Goal: Task Accomplishment & Management: Use online tool/utility

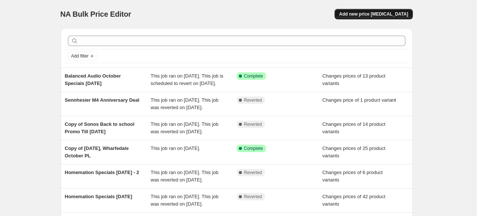
click at [378, 14] on span "Add new price [MEDICAL_DATA]" at bounding box center [373, 14] width 69 height 6
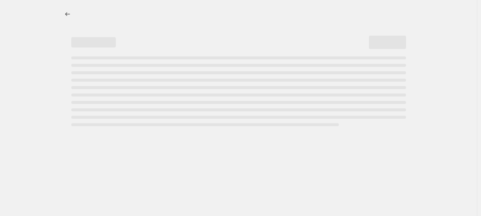
select select "percentage"
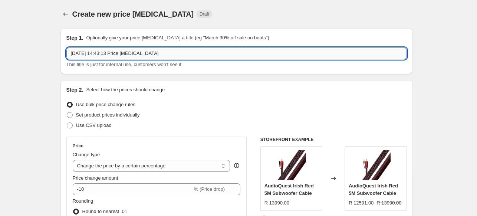
drag, startPoint x: 163, startPoint y: 53, endPoint x: 72, endPoint y: 54, distance: 90.9
click at [72, 54] on input "[DATE] 14:43:13 Price [MEDICAL_DATA]" at bounding box center [236, 53] width 340 height 12
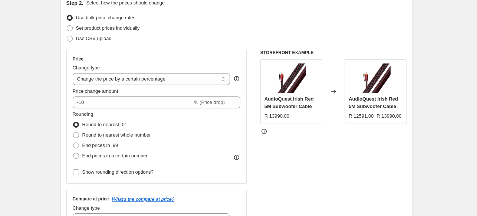
scroll to position [74, 0]
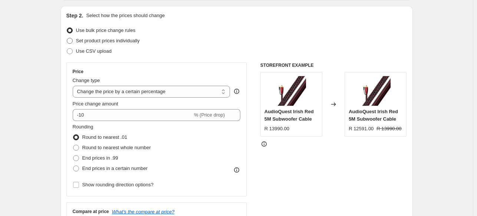
type input "Sennheiser October Specials 2025"
click at [97, 40] on span "Set product prices individually" at bounding box center [108, 41] width 64 height 6
click at [67, 38] on input "Set product prices individually" at bounding box center [67, 38] width 0 height 0
radio input "true"
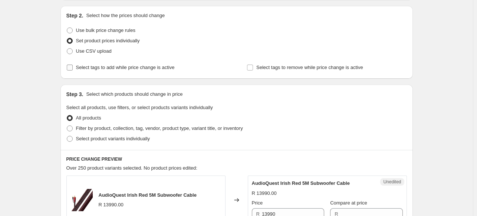
click at [93, 69] on span "Select tags to add while price change is active" at bounding box center [125, 68] width 99 height 6
click at [73, 69] on input "Select tags to add while price change is active" at bounding box center [70, 68] width 6 height 6
checkbox input "true"
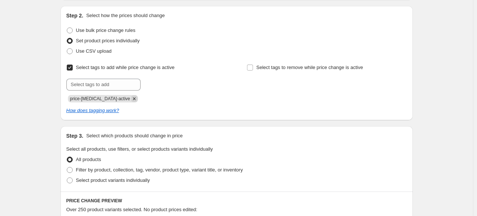
click at [133, 98] on icon "Remove price-change-job-active" at bounding box center [134, 98] width 3 height 3
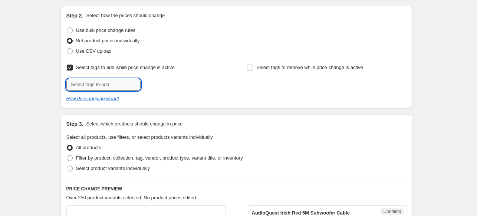
click at [111, 88] on input "text" at bounding box center [103, 85] width 74 height 12
type input "E"
type input "[PERSON_NAME]"
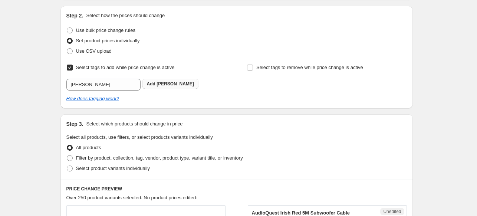
click at [158, 83] on span "Add [PERSON_NAME]" at bounding box center [170, 84] width 47 height 6
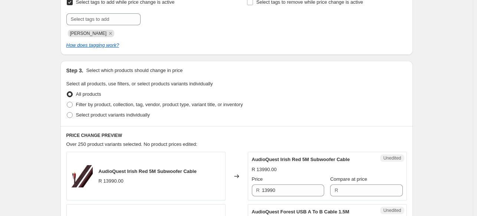
scroll to position [223, 0]
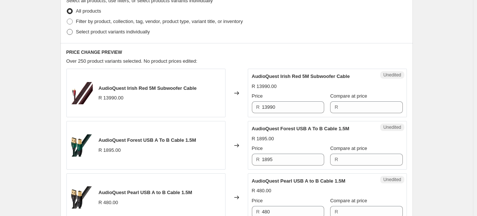
click at [111, 33] on span "Select product variants individually" at bounding box center [113, 32] width 74 height 6
click at [67, 29] on input "Select product variants individually" at bounding box center [67, 29] width 0 height 0
radio input "true"
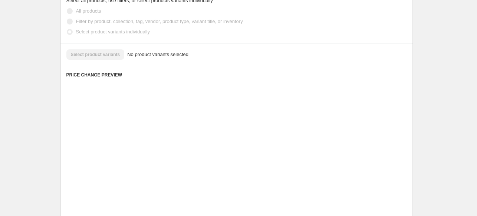
scroll to position [215, 0]
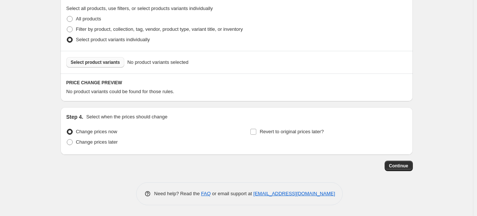
click at [116, 64] on span "Select product variants" at bounding box center [95, 62] width 49 height 6
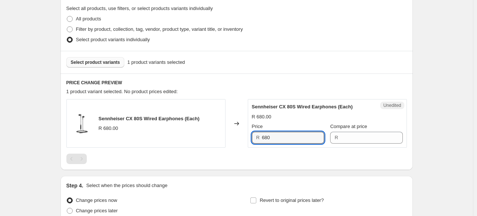
drag, startPoint x: 280, startPoint y: 136, endPoint x: 240, endPoint y: 138, distance: 40.1
click at [240, 138] on div "Sennheiser CX 80S Wired Earphones (Each) R 680.00 Changed to Unedited Sennheise…" at bounding box center [236, 123] width 340 height 49
type input "680"
click at [366, 132] on input "Compare at price" at bounding box center [371, 138] width 62 height 12
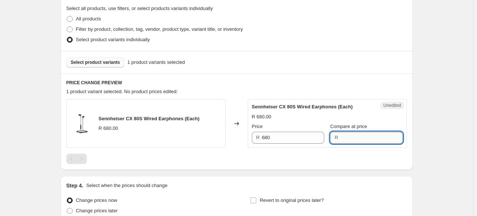
paste input "680"
type input "680"
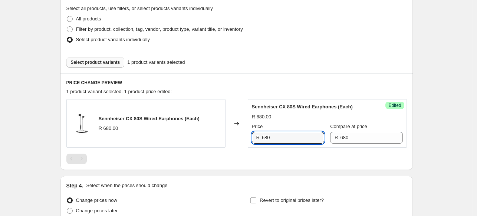
drag, startPoint x: 287, startPoint y: 137, endPoint x: 246, endPoint y: 133, distance: 41.7
click at [246, 133] on div "Sennheiser CX 80S Wired Earphones (Each) R 680.00 Changed to Success Edited Sen…" at bounding box center [236, 123] width 340 height 49
type input "349"
click at [92, 60] on span "Select product variants" at bounding box center [95, 62] width 49 height 6
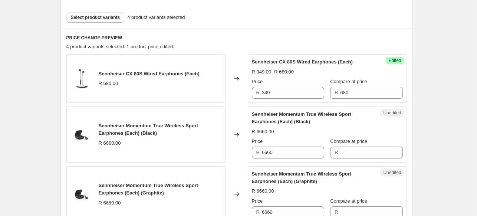
scroll to position [326, 0]
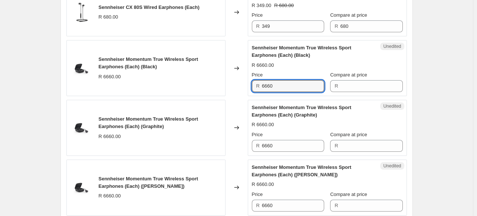
drag, startPoint x: 280, startPoint y: 82, endPoint x: 235, endPoint y: 85, distance: 45.0
click at [235, 85] on div "Sennheiser Momentum True Wireless Sport Earphones (Each) (Black) R 6660.00 Chan…" at bounding box center [236, 68] width 340 height 56
type input "6660"
click at [353, 85] on input "Compare at price" at bounding box center [371, 86] width 62 height 12
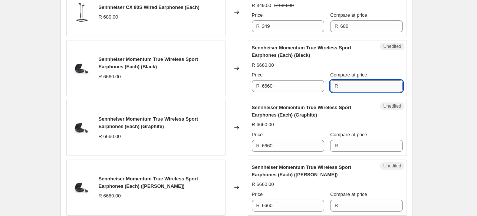
paste input "6660"
type input "6660"
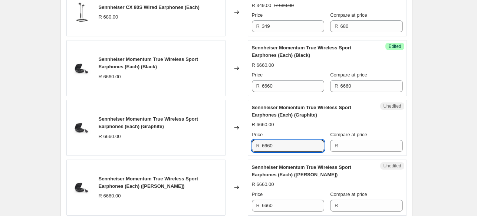
drag, startPoint x: 288, startPoint y: 144, endPoint x: 248, endPoint y: 143, distance: 39.7
click at [248, 143] on div "Sennheiser Momentum True Wireless Sport Earphones (Each) (Graphite) R 6660.00 C…" at bounding box center [236, 128] width 340 height 56
type input "6660"
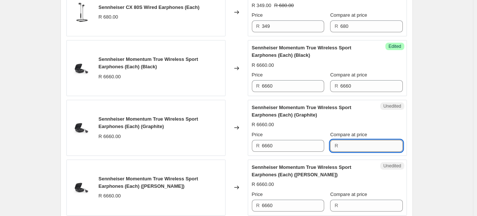
click at [357, 144] on input "Compare at price" at bounding box center [371, 146] width 62 height 12
paste input "6660"
type input "6660"
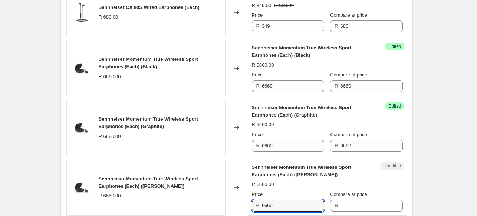
drag, startPoint x: 283, startPoint y: 205, endPoint x: 246, endPoint y: 206, distance: 36.7
click at [246, 206] on div "Sennheiser Momentum True Wireless Sport Earphones (Each) ([PERSON_NAME]) R 6660…" at bounding box center [236, 187] width 340 height 56
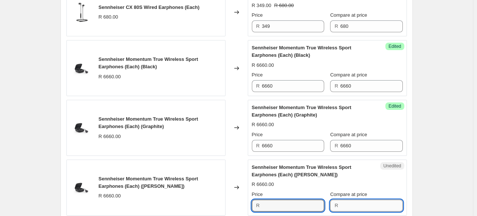
type input "6660"
click at [368, 204] on input "Compare at price" at bounding box center [371, 206] width 62 height 12
paste input "6660"
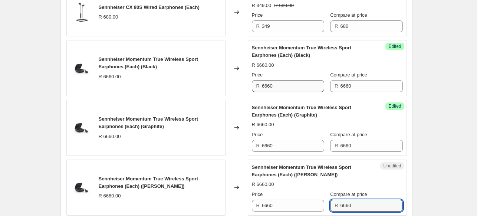
type input "6660"
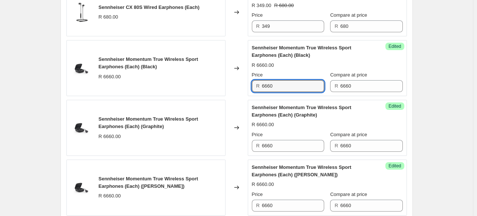
drag, startPoint x: 277, startPoint y: 83, endPoint x: 176, endPoint y: 8, distance: 126.2
click at [227, 81] on div "Sennheiser Momentum True Wireless Sport Earphones (Each) (Black) R 6660.00 Chan…" at bounding box center [236, 68] width 340 height 56
drag, startPoint x: 279, startPoint y: 87, endPoint x: 251, endPoint y: 83, distance: 27.7
click at [251, 83] on div "Success Edited Sennheiser Momentum True Wireless Sport Earphones (Each) (Black)…" at bounding box center [327, 68] width 159 height 56
type input "3999"
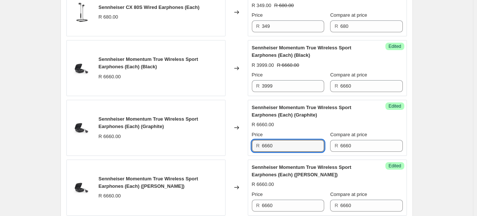
drag, startPoint x: 283, startPoint y: 145, endPoint x: 253, endPoint y: 142, distance: 29.5
click at [253, 142] on div "R 6660" at bounding box center [288, 146] width 72 height 12
paste input "3999"
type input "3999"
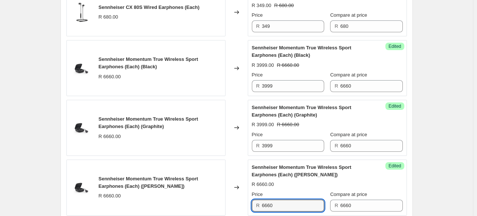
drag, startPoint x: 290, startPoint y: 203, endPoint x: 245, endPoint y: 201, distance: 44.9
click at [245, 201] on div "Sennheiser Momentum True Wireless Sport Earphones (Each) ([PERSON_NAME]) R 6660…" at bounding box center [236, 187] width 340 height 56
paste input "3999"
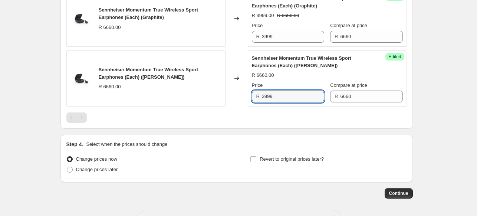
scroll to position [437, 0]
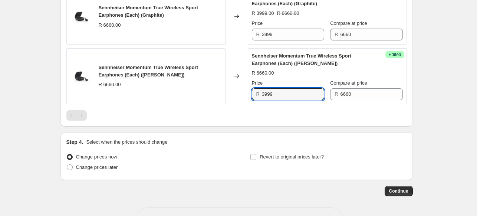
type input "3999"
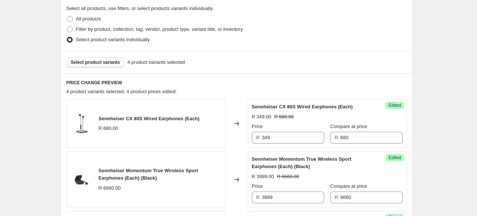
click at [102, 60] on span "Select product variants" at bounding box center [95, 62] width 49 height 6
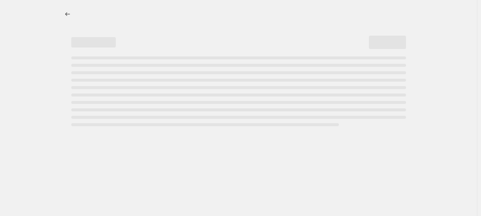
select select "percentage"
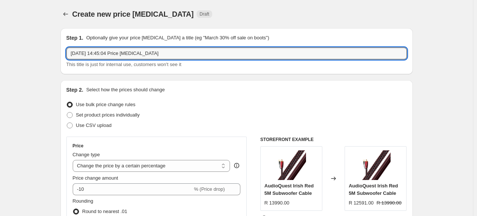
drag, startPoint x: 161, startPoint y: 53, endPoint x: 3, endPoint y: 60, distance: 157.8
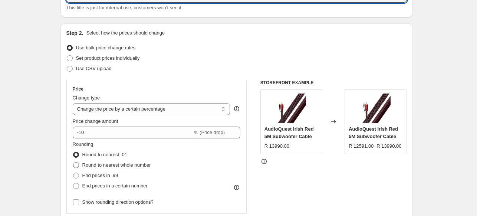
scroll to position [111, 0]
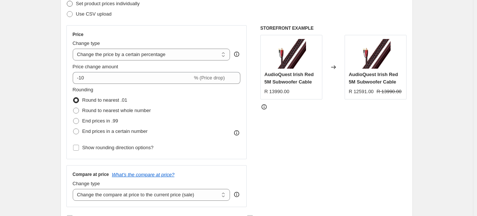
type input "Sennheiser Specials [DATE]"
click at [118, 1] on span "Set product prices individually" at bounding box center [108, 4] width 64 height 6
click at [67, 1] on input "Set product prices individually" at bounding box center [67, 1] width 0 height 0
radio input "true"
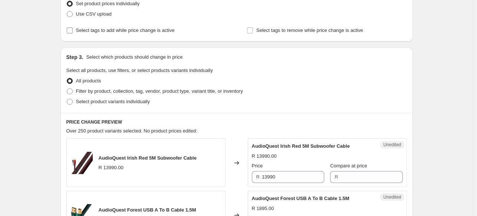
click at [77, 31] on span "Select tags to add while price change is active" at bounding box center [125, 30] width 99 height 6
click at [73, 31] on input "Select tags to add while price change is active" at bounding box center [70, 30] width 6 height 6
checkbox input "true"
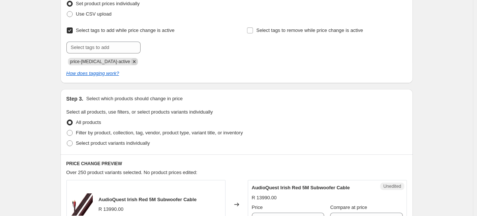
click at [131, 61] on icon "Remove price-change-job-active" at bounding box center [134, 61] width 7 height 7
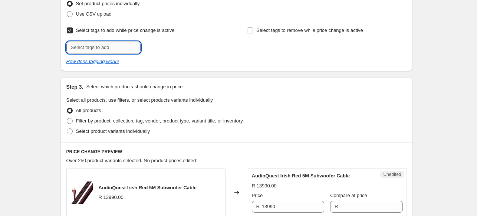
click at [115, 47] on input "text" at bounding box center [103, 48] width 74 height 12
type input "Senn SP"
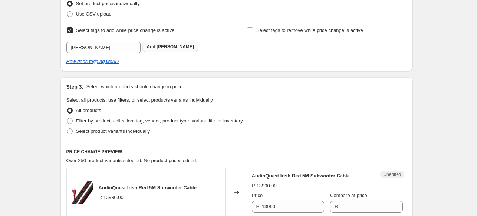
click at [154, 44] on b "Add" at bounding box center [151, 46] width 9 height 5
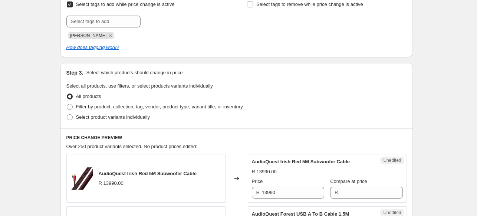
scroll to position [185, 0]
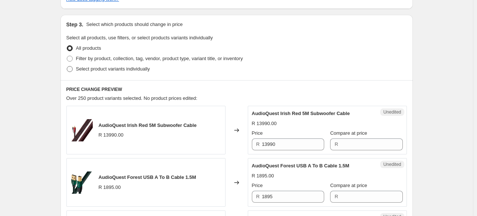
click at [99, 69] on span "Select product variants individually" at bounding box center [113, 69] width 74 height 6
click at [67, 66] on input "Select product variants individually" at bounding box center [67, 66] width 0 height 0
radio input "true"
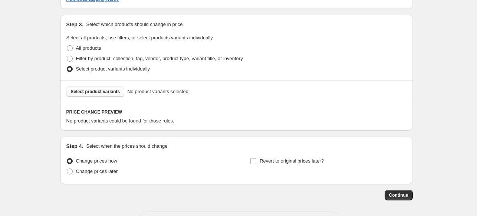
click at [113, 93] on span "Select product variants" at bounding box center [95, 92] width 49 height 6
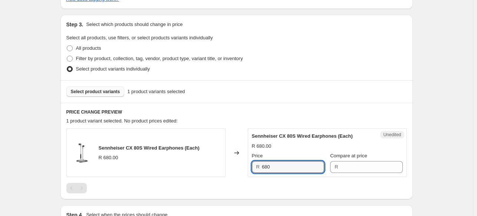
drag, startPoint x: 280, startPoint y: 167, endPoint x: 247, endPoint y: 167, distance: 32.3
click at [247, 167] on div "Sennheiser CX 80S Wired Earphones (Each) R 680.00 Changed to Unedited Sennheise…" at bounding box center [236, 152] width 340 height 49
type input "680"
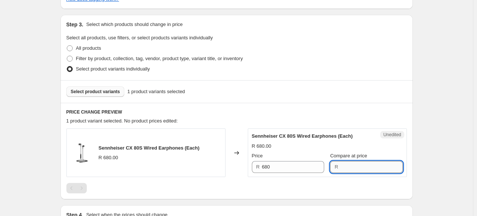
drag, startPoint x: 365, startPoint y: 166, endPoint x: 358, endPoint y: 167, distance: 6.8
click at [365, 166] on input "Compare at price" at bounding box center [371, 167] width 62 height 12
paste input "680"
type input "680"
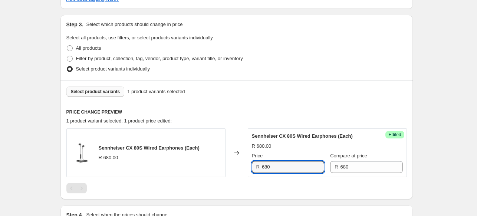
drag, startPoint x: 277, startPoint y: 167, endPoint x: 241, endPoint y: 167, distance: 36.0
click at [241, 167] on div "Sennheiser CX 80S Wired Earphones (Each) R 680.00 Changed to Success Edited Sen…" at bounding box center [236, 152] width 340 height 49
type input "349"
click at [93, 95] on button "Select product variants" at bounding box center [95, 91] width 58 height 10
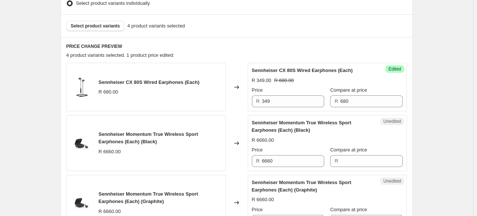
scroll to position [297, 0]
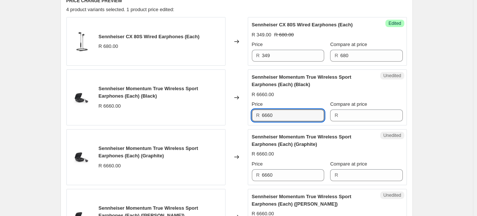
drag, startPoint x: 269, startPoint y: 118, endPoint x: 244, endPoint y: 118, distance: 24.5
click at [244, 118] on div "Sennheiser Momentum True Wireless Sport Earphones (Each) (Black) R 6660.00 Chan…" at bounding box center [236, 97] width 340 height 56
type input "6660"
click at [341, 117] on div "R" at bounding box center [366, 115] width 72 height 12
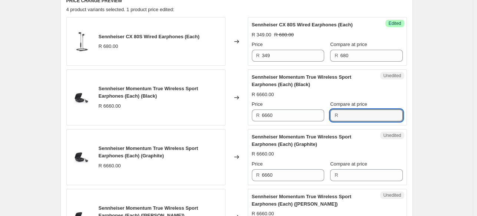
paste input "6660"
type input "6660"
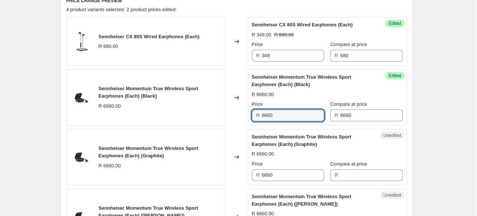
drag, startPoint x: 282, startPoint y: 115, endPoint x: 221, endPoint y: 115, distance: 61.6
click at [221, 115] on div "Sennheiser Momentum True Wireless Sport Earphones (Each) (Black) R 6660.00 Chan…" at bounding box center [236, 97] width 340 height 56
type input "3999"
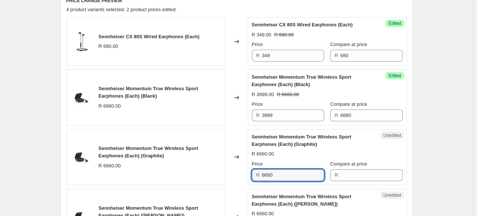
drag, startPoint x: 284, startPoint y: 178, endPoint x: 250, endPoint y: 172, distance: 34.6
click at [250, 172] on div "Unedited Sennheiser Momentum True Wireless Sport Earphones (Each) (Graphite) R …" at bounding box center [327, 157] width 159 height 56
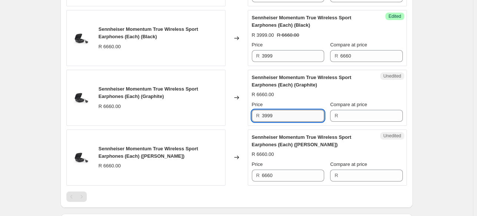
scroll to position [408, 0]
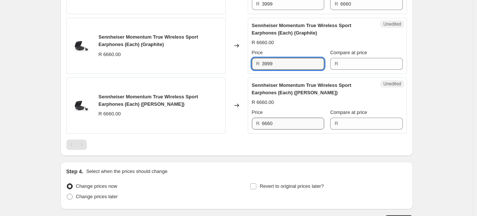
type input "3999"
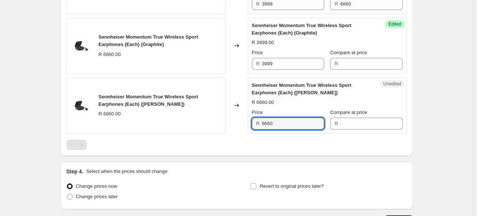
drag, startPoint x: 286, startPoint y: 124, endPoint x: 236, endPoint y: 124, distance: 50.4
click at [236, 124] on div "Sennheiser Momentum True Wireless Sport Earphones (Each) ([PERSON_NAME]) R 6660…" at bounding box center [236, 106] width 340 height 56
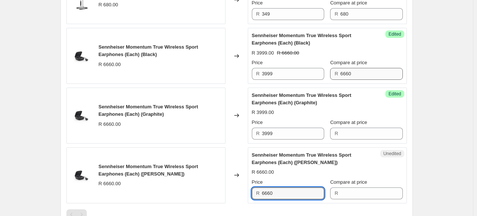
scroll to position [334, 0]
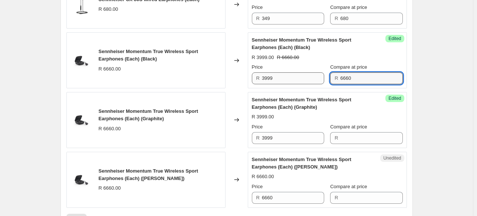
drag, startPoint x: 365, startPoint y: 78, endPoint x: 311, endPoint y: 79, distance: 53.4
click at [311, 79] on div "Price R 3999 Compare at price R 6660" at bounding box center [327, 73] width 151 height 21
paste input "6660"
type input "6660"
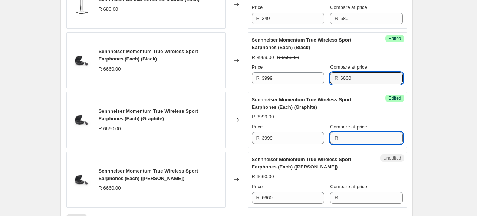
click at [356, 137] on input "Compare at price" at bounding box center [371, 138] width 62 height 12
paste input "6660"
type input "6660"
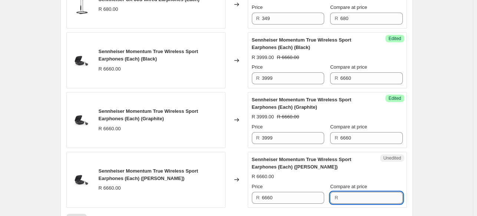
click at [351, 195] on input "Compare at price" at bounding box center [371, 198] width 62 height 12
paste input "6660"
type input "6660"
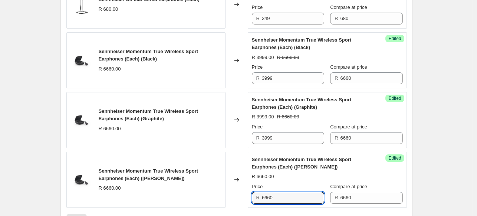
drag, startPoint x: 270, startPoint y: 197, endPoint x: 238, endPoint y: 197, distance: 32.3
click at [238, 197] on div "Sennheiser Momentum True Wireless Sport Earphones (Each) ([PERSON_NAME]) R 6660…" at bounding box center [236, 180] width 340 height 56
type input "3999"
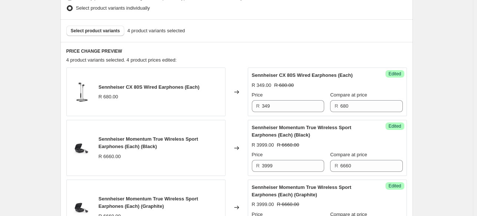
scroll to position [148, 0]
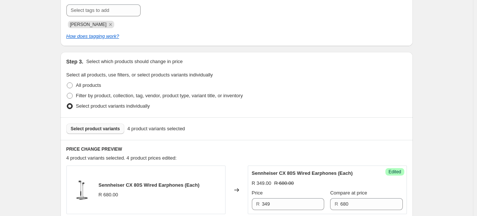
click at [103, 134] on button "Select product variants" at bounding box center [95, 128] width 58 height 10
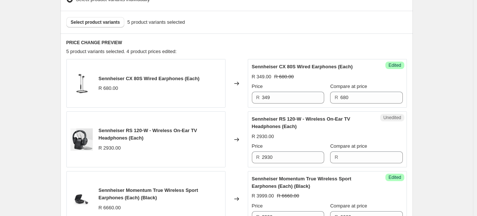
scroll to position [297, 0]
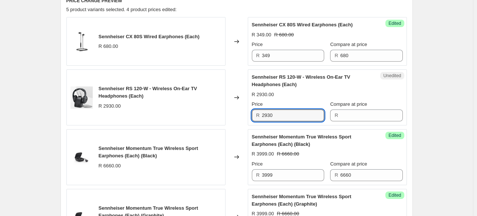
drag, startPoint x: 289, startPoint y: 115, endPoint x: 247, endPoint y: 117, distance: 42.3
click at [247, 117] on div "Sennheiser RS 120-W - Wireless On-Ear TV Headphones (Each) R 2930.00 Changed to…" at bounding box center [236, 97] width 340 height 56
type input "2930"
click at [352, 114] on input "Compare at price" at bounding box center [371, 115] width 62 height 12
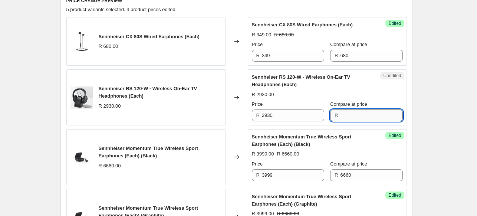
paste input "2930"
type input "2930"
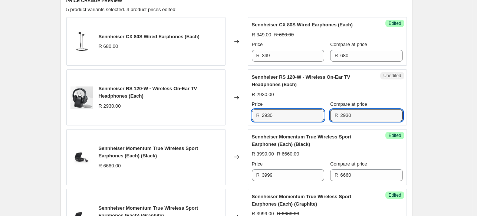
click at [238, 116] on div "Sennheiser RS 120-W - Wireless On-Ear TV Headphones (Each) R 2930.00 Changed to…" at bounding box center [236, 97] width 340 height 56
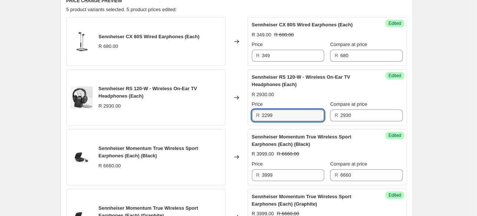
type input "2299"
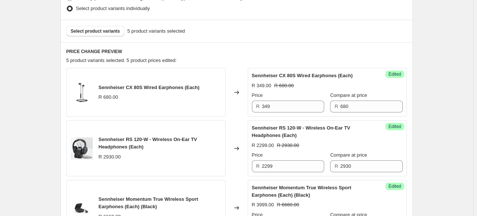
scroll to position [185, 0]
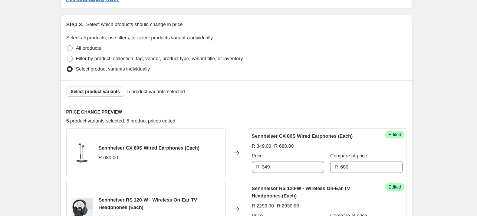
click at [110, 96] on button "Select product variants" at bounding box center [95, 91] width 58 height 10
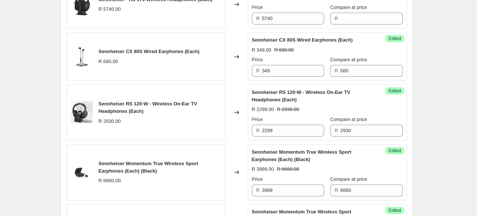
scroll to position [260, 0]
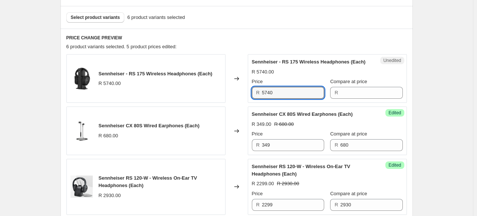
drag, startPoint x: 281, startPoint y: 101, endPoint x: 220, endPoint y: 93, distance: 61.1
click at [220, 93] on div "Sennheiser - RS 175 Wireless Headphones (Each) R 5740.00 Changed to Unedited Se…" at bounding box center [236, 78] width 340 height 49
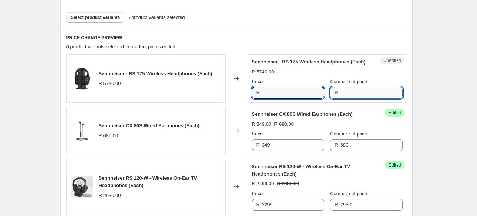
type input "5740"
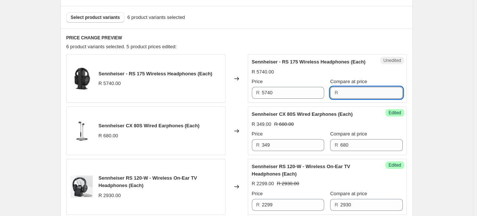
click at [364, 99] on input "Compare at price" at bounding box center [371, 93] width 62 height 12
paste input "5740"
type input "5740"
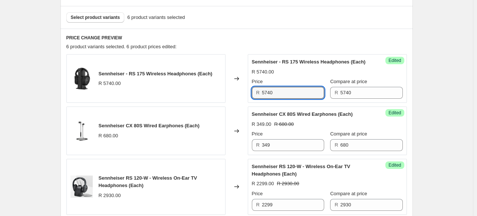
drag, startPoint x: 279, startPoint y: 102, endPoint x: 220, endPoint y: 102, distance: 59.7
click at [220, 102] on div "Sennheiser - RS 175 Wireless Headphones (Each) R 5740.00 Changed to Success Edi…" at bounding box center [236, 78] width 340 height 49
type input "4299"
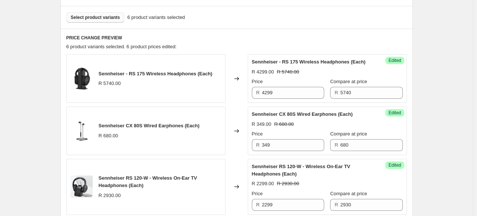
click at [111, 20] on span "Select product variants" at bounding box center [95, 17] width 49 height 6
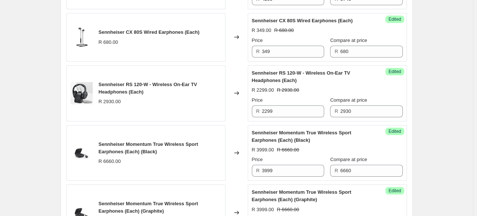
scroll to position [297, 0]
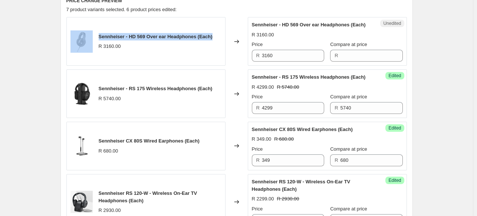
drag, startPoint x: 180, startPoint y: 39, endPoint x: 95, endPoint y: 44, distance: 84.7
click at [95, 44] on div "Sennheiser - HD 569 Over ear Headphones (Each) R 3160.00" at bounding box center [145, 41] width 159 height 49
copy div "Sennheiser - HD 569 Over ear Headphones (Each)"
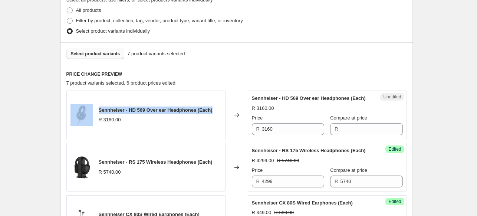
scroll to position [223, 0]
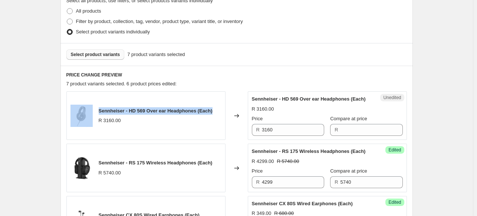
click at [97, 59] on button "Select product variants" at bounding box center [95, 54] width 58 height 10
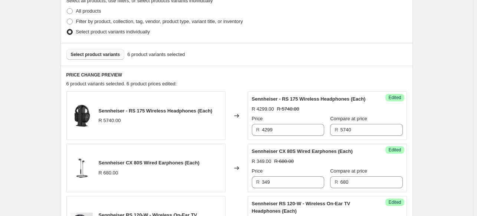
click at [106, 57] on span "Select product variants" at bounding box center [95, 55] width 49 height 6
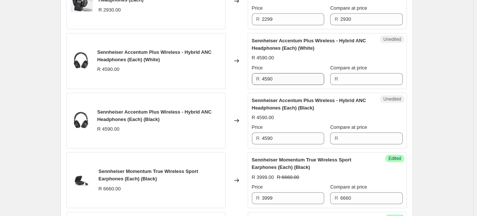
scroll to position [408, 0]
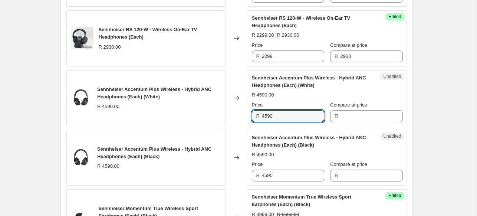
drag, startPoint x: 294, startPoint y: 123, endPoint x: 260, endPoint y: 120, distance: 34.7
click at [260, 120] on div "R 4590" at bounding box center [288, 116] width 72 height 12
type input "4590"
click at [340, 122] on div "R" at bounding box center [366, 116] width 72 height 12
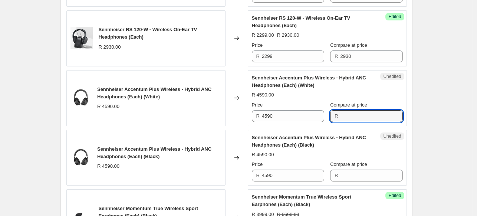
paste input "4590"
type input "4590"
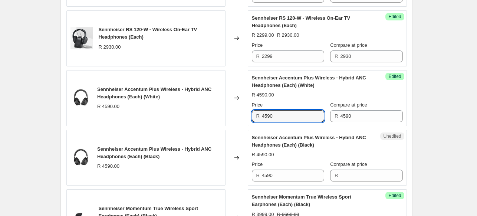
click at [249, 123] on div "Success Edited Sennheiser Accentum Plus Wireless - Hybrid ANC Headphones (Each)…" at bounding box center [327, 98] width 159 height 56
type input "3599"
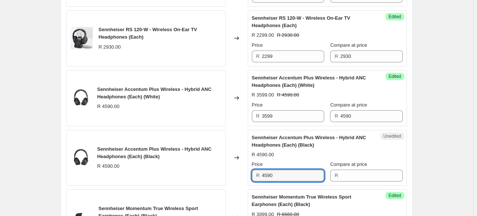
drag, startPoint x: 279, startPoint y: 180, endPoint x: 260, endPoint y: 182, distance: 18.6
click at [260, 181] on div "R 4590" at bounding box center [288, 175] width 72 height 12
type input "4590"
click at [370, 181] on input "Compare at price" at bounding box center [371, 175] width 62 height 12
paste input "4590"
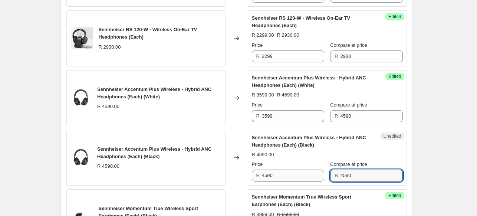
type input "4590"
drag, startPoint x: 298, startPoint y: 181, endPoint x: 253, endPoint y: 180, distance: 45.6
click at [253, 180] on div "Unedited Sennheiser Accentum Plus Wireless - Hybrid ANC Headphones (Each) (Blac…" at bounding box center [327, 158] width 159 height 56
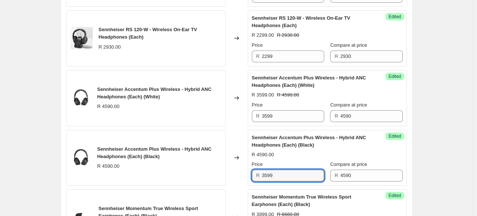
type input "3599"
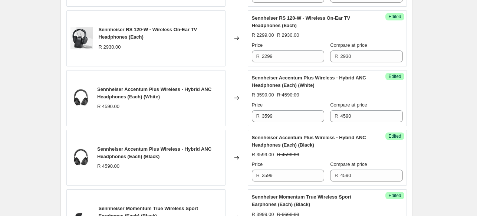
click at [436, 136] on div "Create new price change job. This page is ready Create new price change job Dra…" at bounding box center [236, 47] width 473 height 910
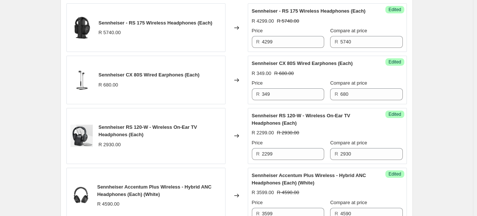
scroll to position [223, 0]
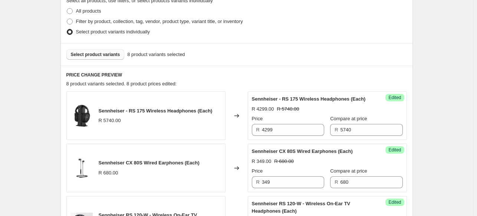
click at [106, 55] on span "Select product variants" at bounding box center [95, 55] width 49 height 6
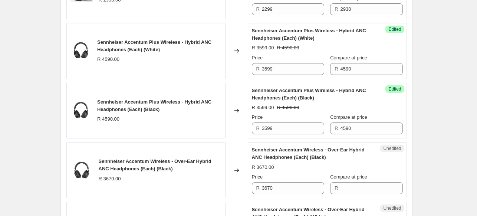
scroll to position [556, 0]
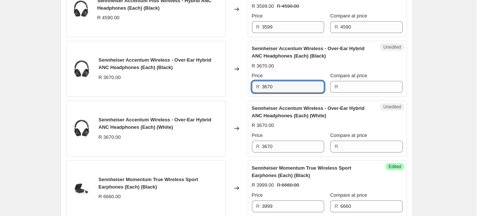
drag, startPoint x: 295, startPoint y: 94, endPoint x: 254, endPoint y: 95, distance: 40.8
click at [254, 93] on div "R 3670" at bounding box center [288, 87] width 72 height 12
type input "3670"
click at [356, 93] on input "Compare at price" at bounding box center [371, 87] width 62 height 12
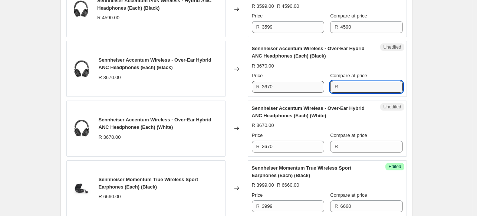
paste input "3670"
type input "3670"
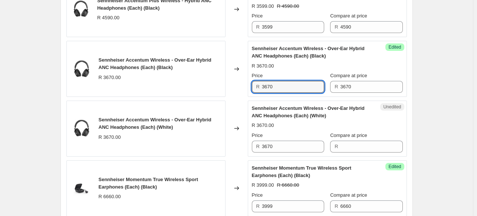
click at [244, 93] on div "Sennheiser Accentum Wireless - Over-Ear Hybrid ANC Headphones (Each) (Black) R …" at bounding box center [236, 69] width 340 height 56
type input "2399"
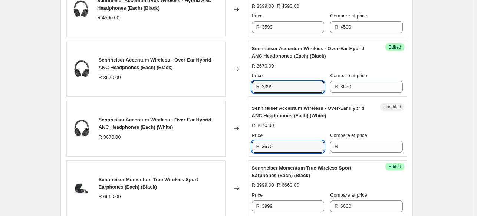
drag, startPoint x: 284, startPoint y: 154, endPoint x: 246, endPoint y: 152, distance: 38.6
click at [246, 152] on div "Sennheiser Accentum Wireless - Over-Ear Hybrid ANC Headphones (Each) (White) R …" at bounding box center [236, 129] width 340 height 56
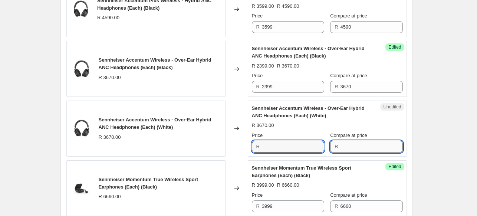
type input "3670"
click at [352, 149] on input "Compare at price" at bounding box center [371, 147] width 62 height 12
paste input "3670"
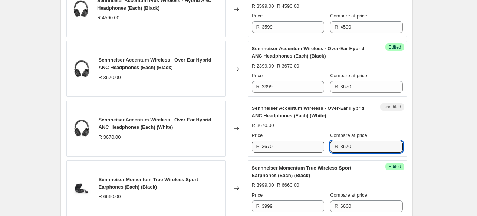
type input "3670"
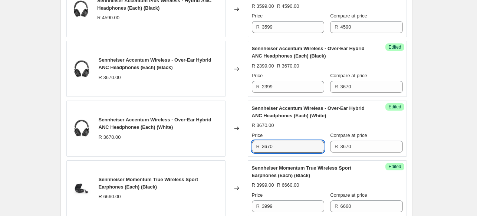
drag, startPoint x: 292, startPoint y: 151, endPoint x: 248, endPoint y: 151, distance: 43.8
click at [248, 151] on div "Sennheiser Accentum Wireless - Over-Ear Hybrid ANC Headphones (Each) (White) R …" at bounding box center [236, 129] width 340 height 56
type input "2399"
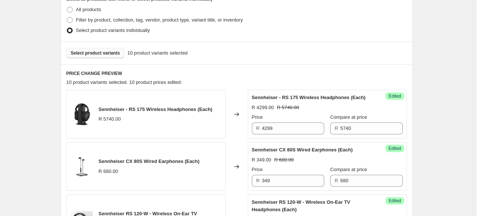
scroll to position [223, 0]
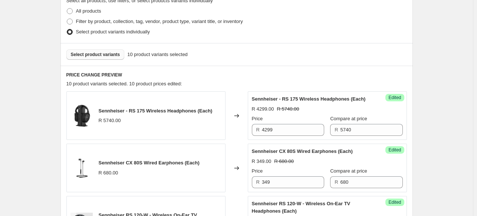
click at [86, 57] on button "Select product variants" at bounding box center [95, 54] width 58 height 10
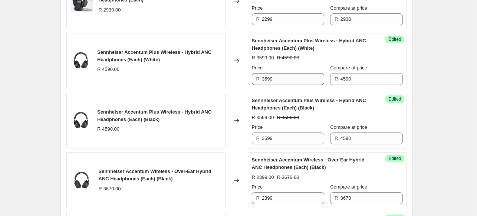
scroll to position [630, 0]
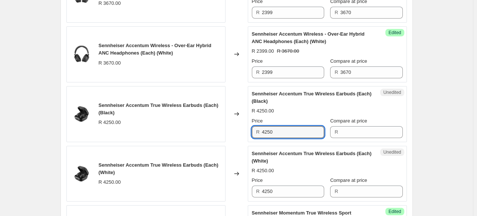
drag, startPoint x: 287, startPoint y: 141, endPoint x: 249, endPoint y: 141, distance: 38.2
click at [249, 141] on div "Unedited Sennheiser Accentum True Wireless Earbuds (Each) (Black) R 4250.00 Pri…" at bounding box center [327, 114] width 159 height 56
type input "4250"
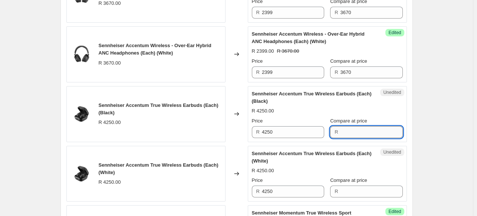
click at [347, 138] on input "Compare at price" at bounding box center [371, 132] width 62 height 12
paste input "4250"
type input "4250"
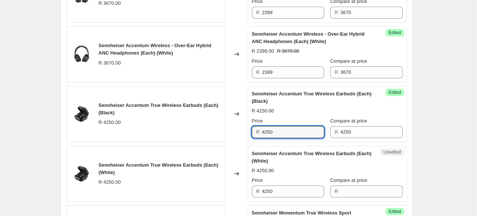
drag, startPoint x: 289, startPoint y: 138, endPoint x: 245, endPoint y: 138, distance: 44.1
click at [245, 138] on div "Sennheiser Accentum True Wireless Earbuds (Each) (Black) R 4250.00 Changed to S…" at bounding box center [236, 114] width 340 height 56
type input "2399"
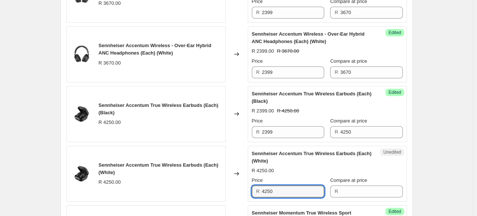
drag, startPoint x: 281, startPoint y: 197, endPoint x: 233, endPoint y: 195, distance: 47.9
click at [233, 195] on div "Sennheiser Accentum True Wireless Earbuds (Each) (White) R 4250.00 Changed to U…" at bounding box center [236, 174] width 340 height 56
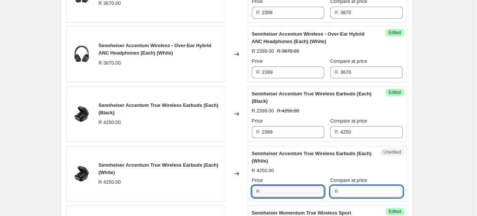
type input "4250"
click at [353, 197] on input "Compare at price" at bounding box center [371, 191] width 62 height 12
paste input "4250"
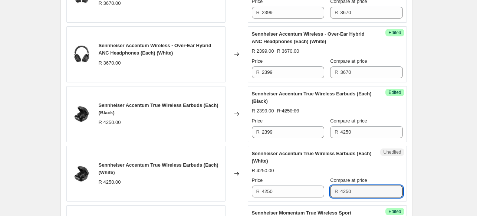
type input "4250"
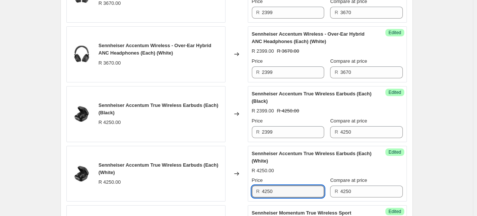
drag, startPoint x: 251, startPoint y: 195, endPoint x: 236, endPoint y: 195, distance: 15.2
click at [236, 195] on div "Sennheiser Accentum True Wireless Earbuds (Each) (White) R 4250.00 Changed to S…" at bounding box center [236, 174] width 340 height 56
type input "2399"
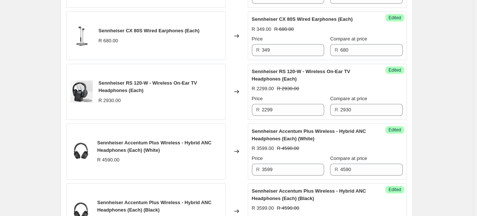
scroll to position [260, 0]
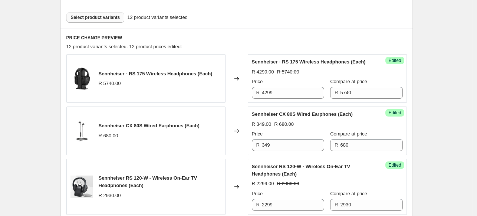
click at [94, 13] on button "Select product variants" at bounding box center [95, 17] width 58 height 10
click at [79, 22] on button "Select product variants" at bounding box center [95, 17] width 58 height 10
click at [120, 23] on div "Select product variants 12 product variants selected" at bounding box center [236, 17] width 352 height 23
click at [118, 19] on span "Select product variants" at bounding box center [95, 17] width 49 height 6
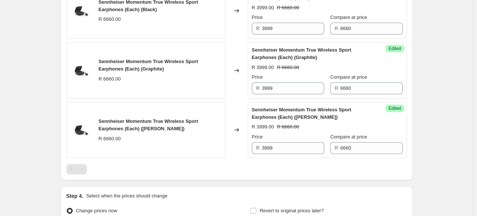
scroll to position [927, 0]
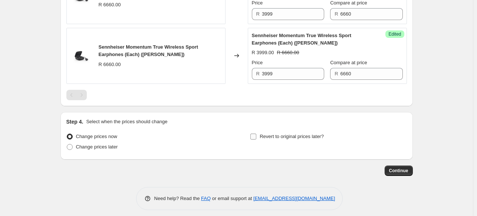
click at [256, 139] on input "Revert to original prices later?" at bounding box center [253, 137] width 6 height 6
checkbox input "true"
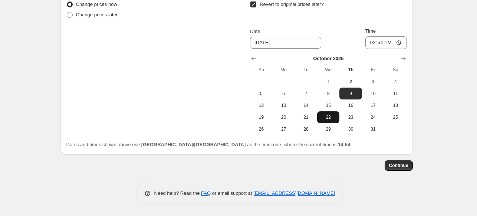
scroll to position [1064, 0]
click at [364, 129] on button "31" at bounding box center [373, 129] width 22 height 12
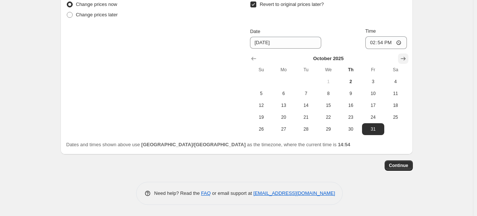
click at [404, 57] on icon "Show next month, November 2025" at bounding box center [402, 58] width 7 height 7
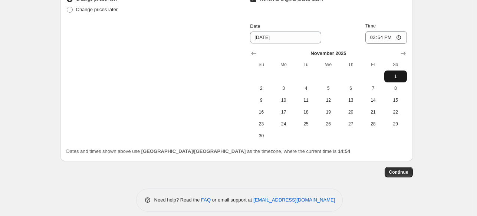
click at [396, 79] on span "1" at bounding box center [395, 76] width 16 height 6
type input "11/1/2025"
click at [386, 44] on input "14:54" at bounding box center [386, 37] width 42 height 13
type input "00:00"
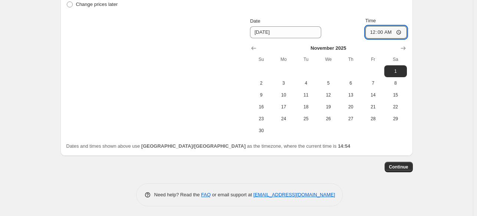
scroll to position [1076, 0]
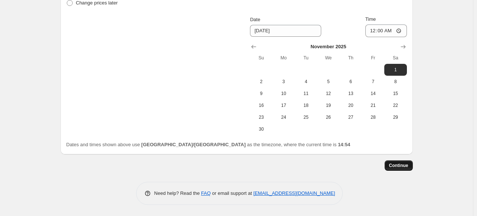
click at [399, 166] on span "Continue" at bounding box center [398, 165] width 19 height 6
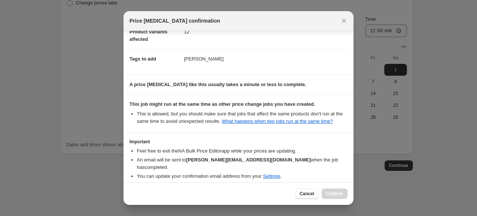
scroll to position [76, 0]
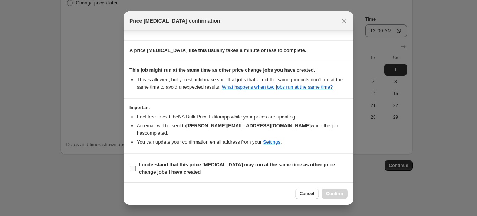
click at [134, 166] on input "I understand that this price change job may run at the same time as other price…" at bounding box center [133, 168] width 6 height 6
checkbox input "true"
click at [328, 192] on span "Confirm" at bounding box center [334, 194] width 17 height 6
